Goal: Task Accomplishment & Management: Manage account settings

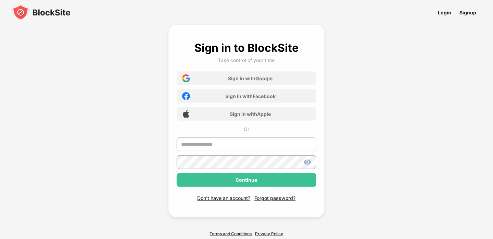
click at [40, 5] on img at bounding box center [41, 12] width 58 height 16
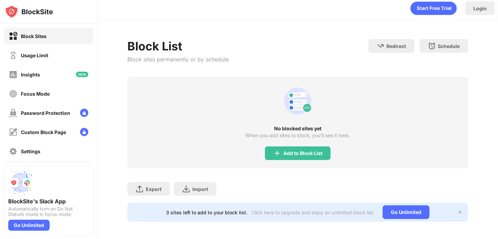
scroll to position [11, 0]
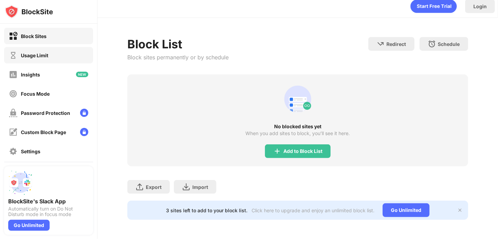
click at [28, 55] on div "Usage Limit" at bounding box center [34, 55] width 27 height 6
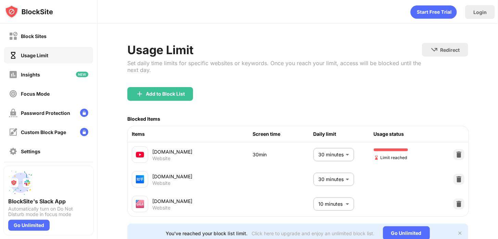
click at [313, 154] on body "Block Sites Usage Limit Insights Focus Mode Password Protection Custom Block Pa…" at bounding box center [249, 119] width 498 height 239
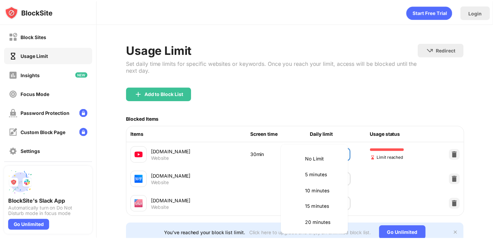
scroll to position [65, 0]
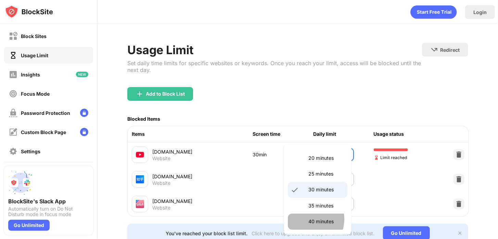
click at [308, 218] on li "40 minutes" at bounding box center [318, 221] width 60 height 16
type input "**"
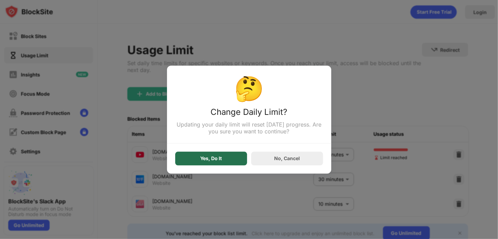
click at [226, 159] on div "Yes, Do It" at bounding box center [211, 158] width 72 height 14
